Goal: Transaction & Acquisition: Purchase product/service

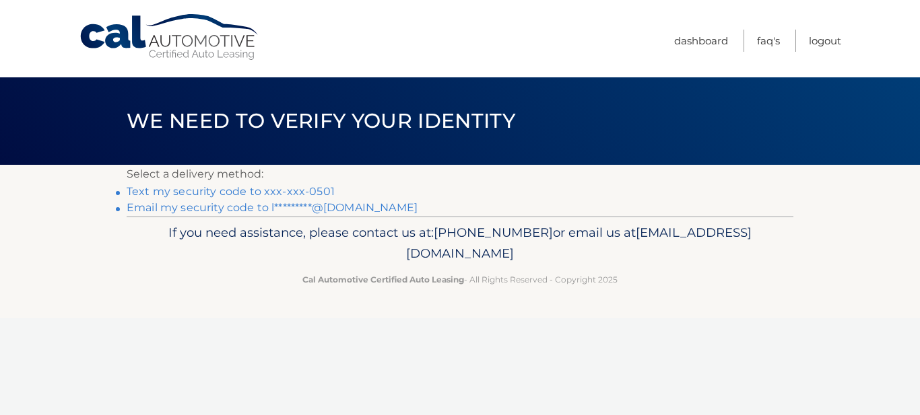
click at [249, 191] on link "Text my security code to xxx-xxx-0501" at bounding box center [231, 191] width 208 height 13
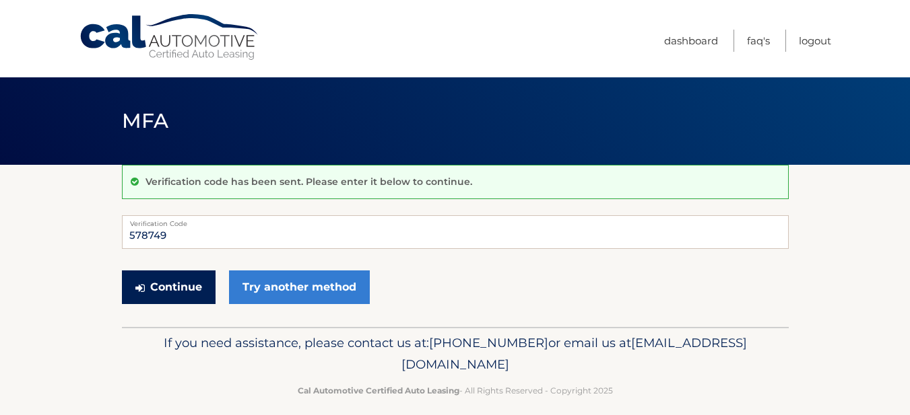
type input "578749"
click at [164, 291] on button "Continue" at bounding box center [169, 288] width 94 height 34
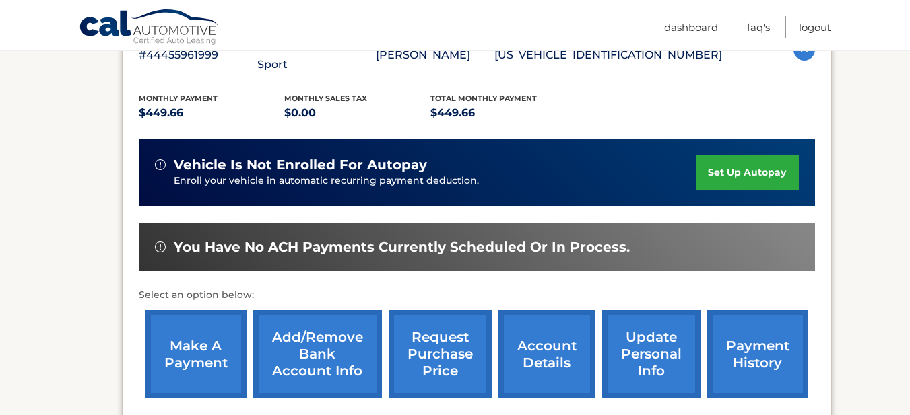
scroll to position [281, 0]
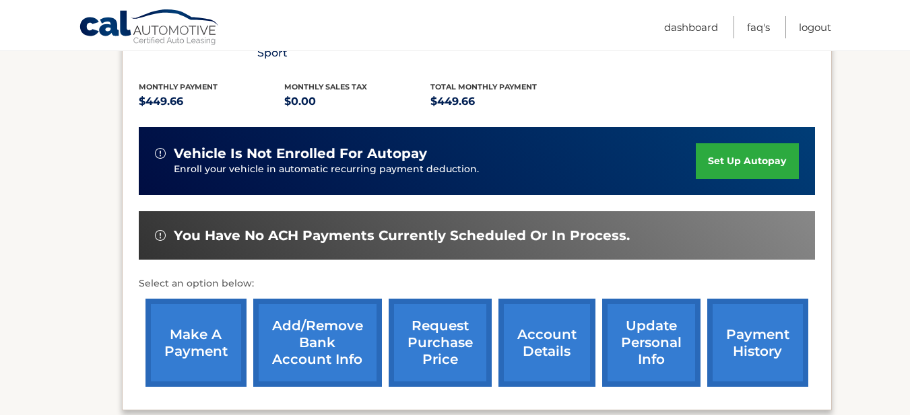
click at [191, 326] on link "make a payment" at bounding box center [195, 343] width 101 height 88
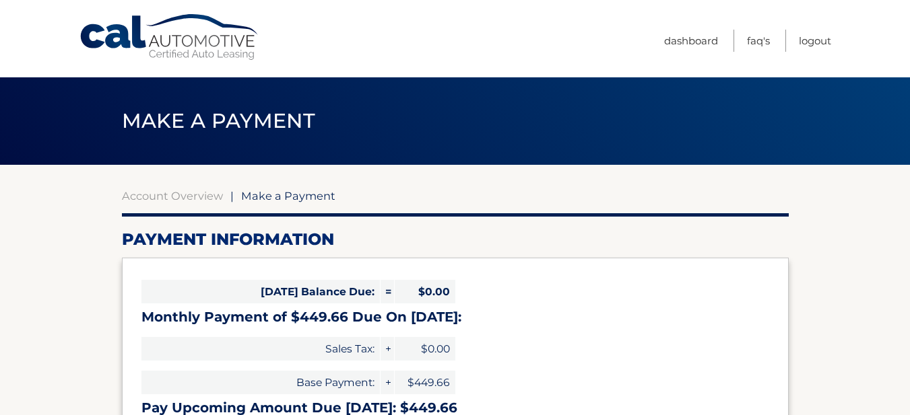
select select "NTVjMzdiYmEtYWQ2YS00NjYzLWE2YjEtYjdlMTZlMGVjMDA3"
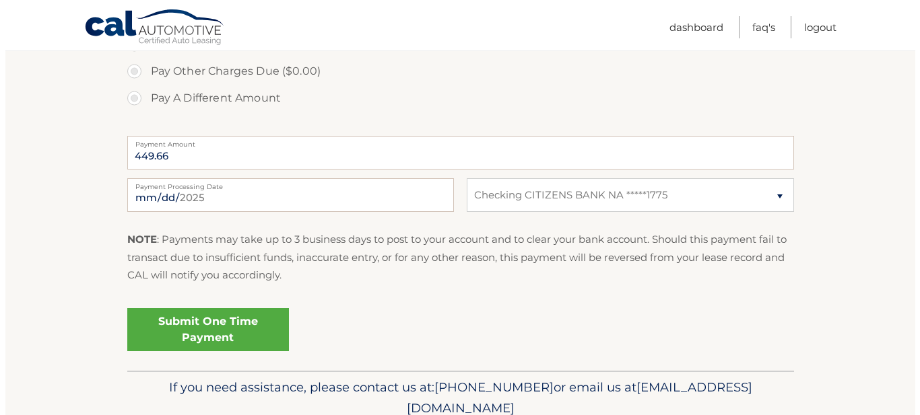
scroll to position [485, 0]
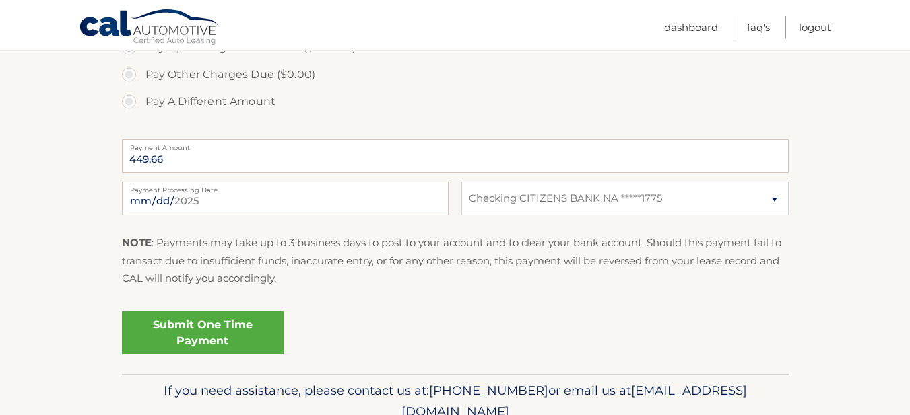
click at [211, 333] on link "Submit One Time Payment" at bounding box center [203, 333] width 162 height 43
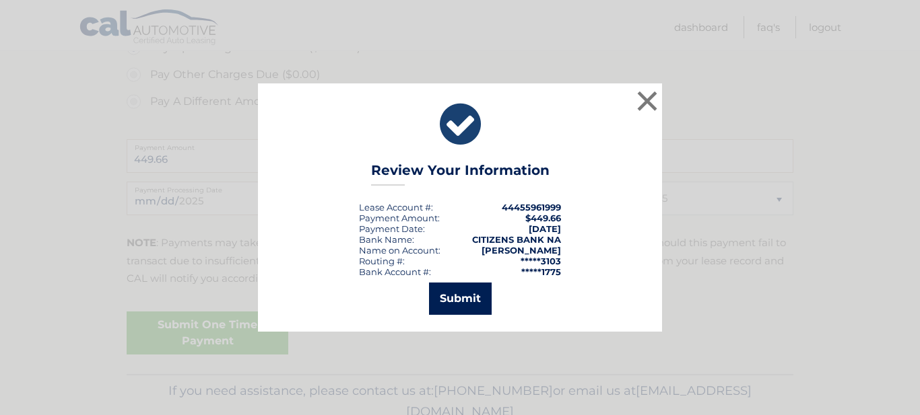
click at [453, 304] on button "Submit" at bounding box center [460, 299] width 63 height 32
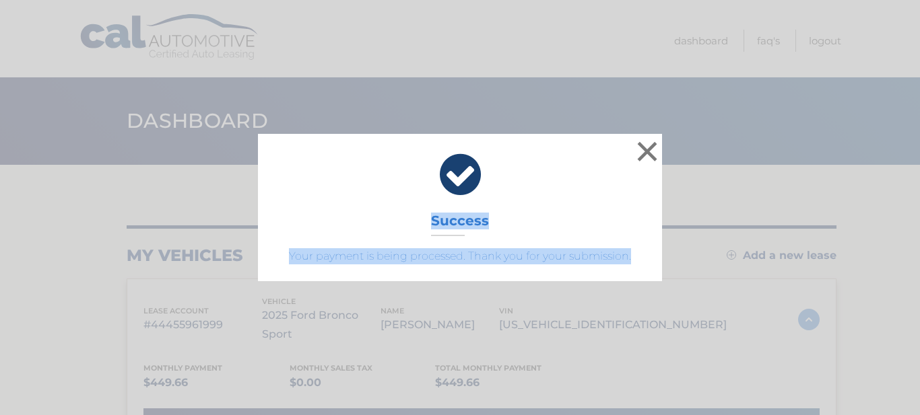
drag, startPoint x: 432, startPoint y: 216, endPoint x: 632, endPoint y: 264, distance: 205.6
click at [638, 265] on div "× Success Your payment is being processed. Thank you for your submission." at bounding box center [460, 207] width 404 height 147
copy div "Success Your payment is being processed. Thank you for your submission."
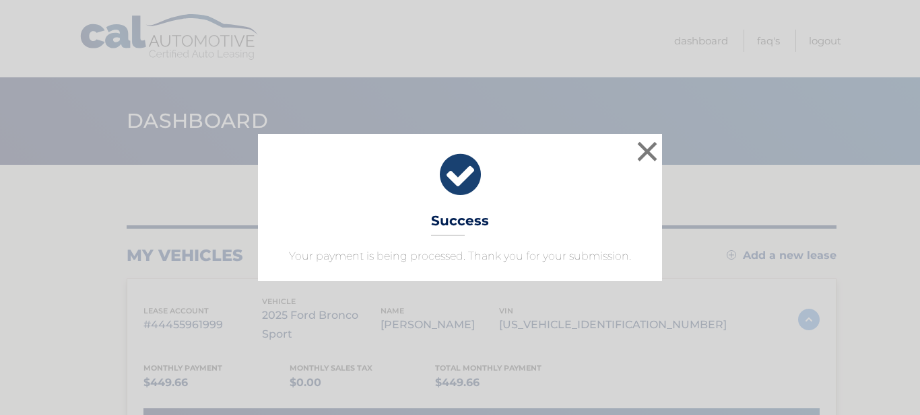
click at [597, 195] on icon at bounding box center [460, 175] width 370 height 48
click at [644, 156] on button "×" at bounding box center [647, 151] width 27 height 27
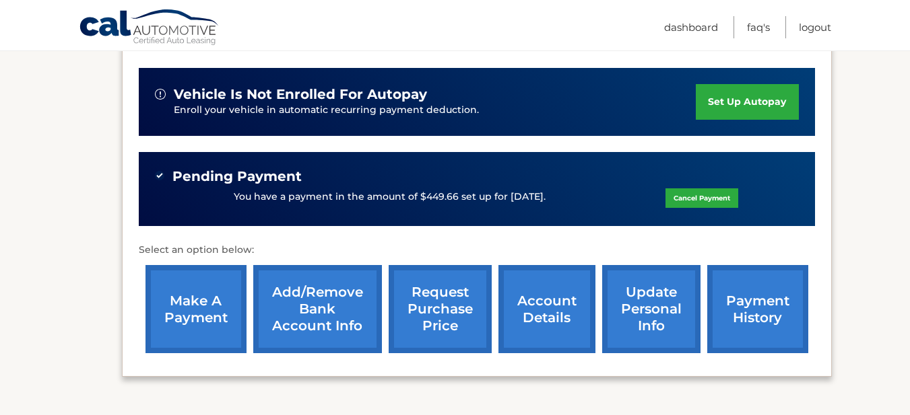
scroll to position [339, 0]
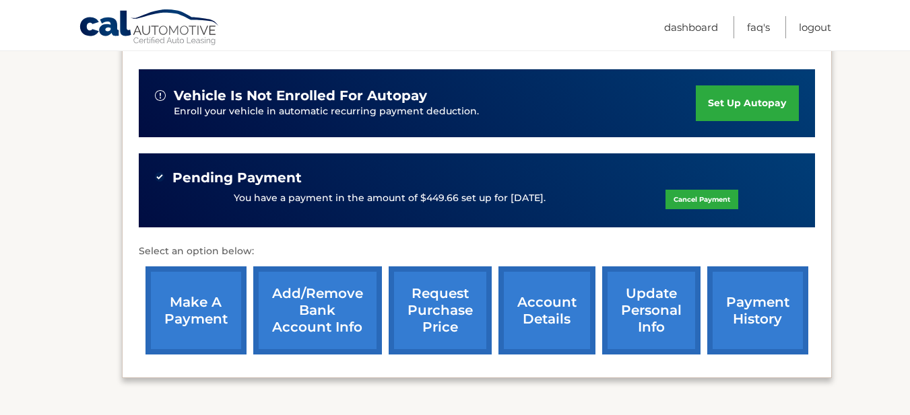
click at [608, 20] on nav "Menu Dashboard FAQ's Logout" at bounding box center [550, 25] width 559 height 50
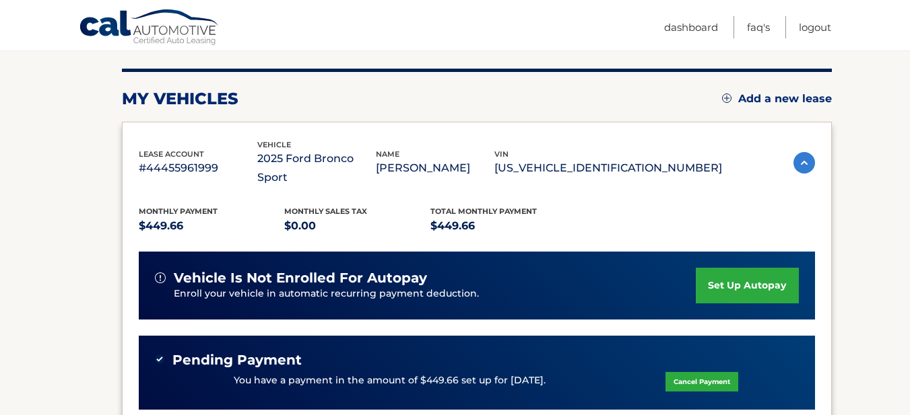
scroll to position [96, 0]
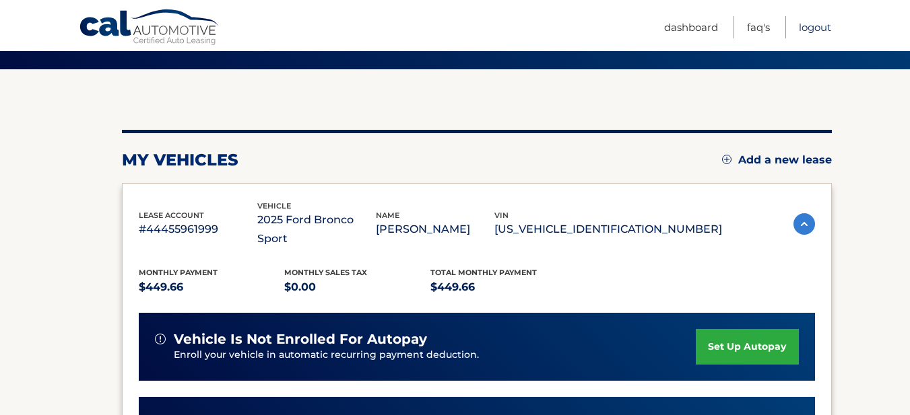
click at [816, 26] on link "Logout" at bounding box center [814, 27] width 32 height 22
